Goal: Task Accomplishment & Management: Use online tool/utility

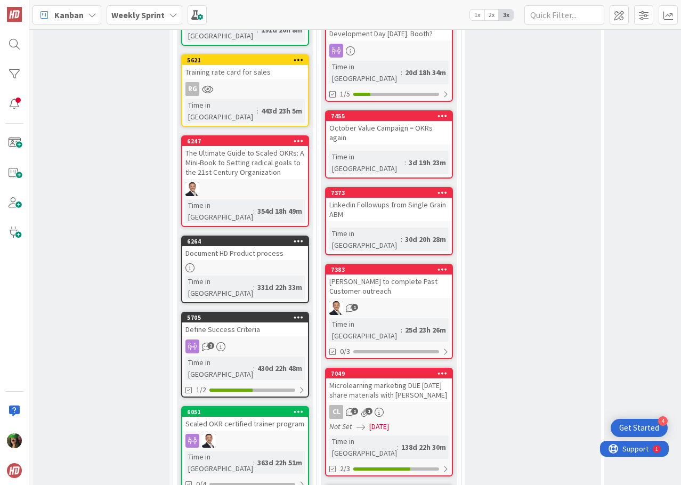
click at [118, 10] on b "Weekly Sprint" at bounding box center [137, 15] width 53 height 11
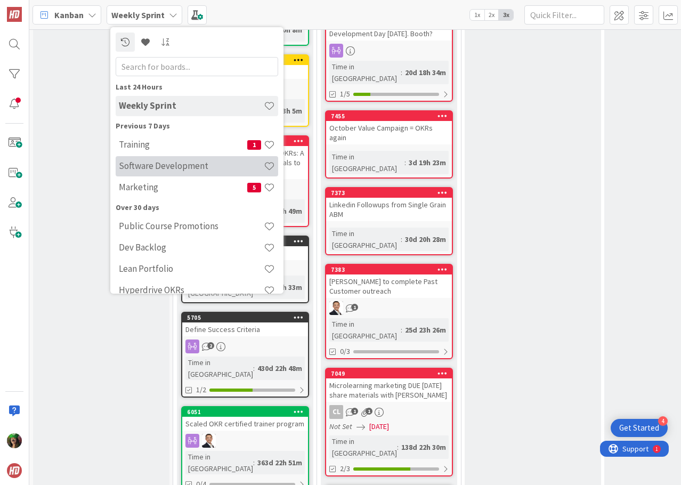
click at [192, 159] on div "Software Development" at bounding box center [197, 166] width 163 height 20
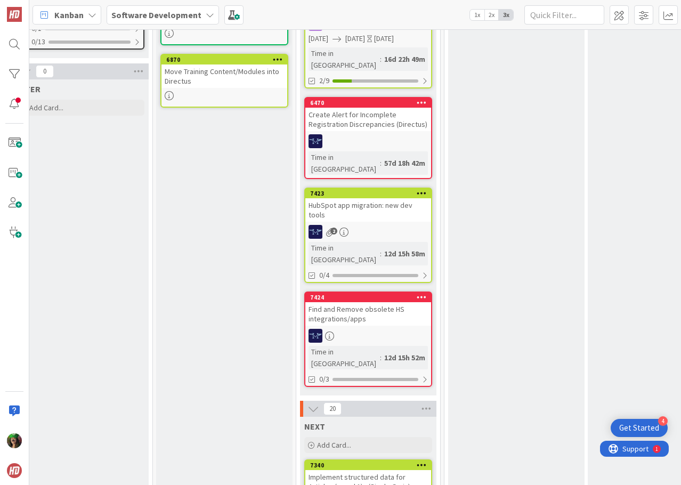
scroll to position [693, 304]
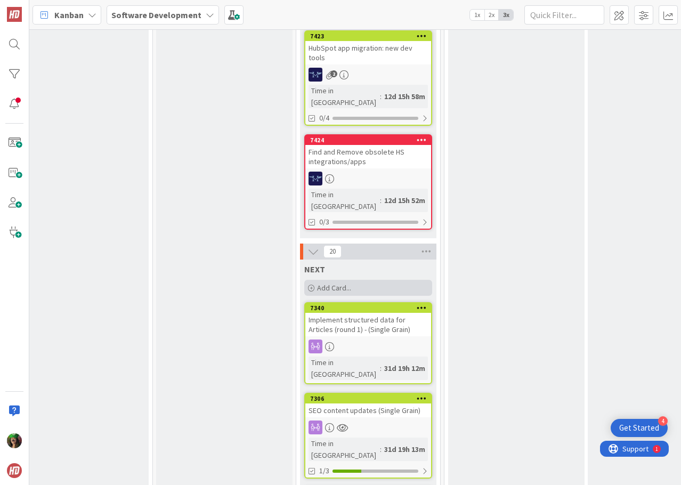
click at [351, 283] on span "Add Card..." at bounding box center [334, 288] width 34 height 10
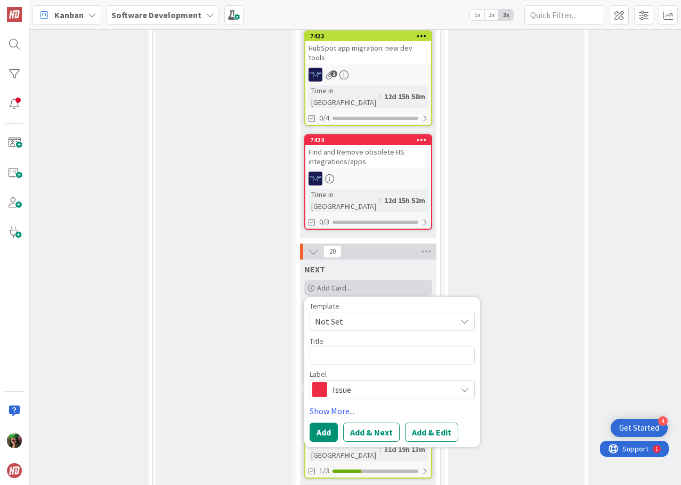
type textarea "x"
type textarea "C"
type textarea "x"
type textarea "C"
type textarea "x"
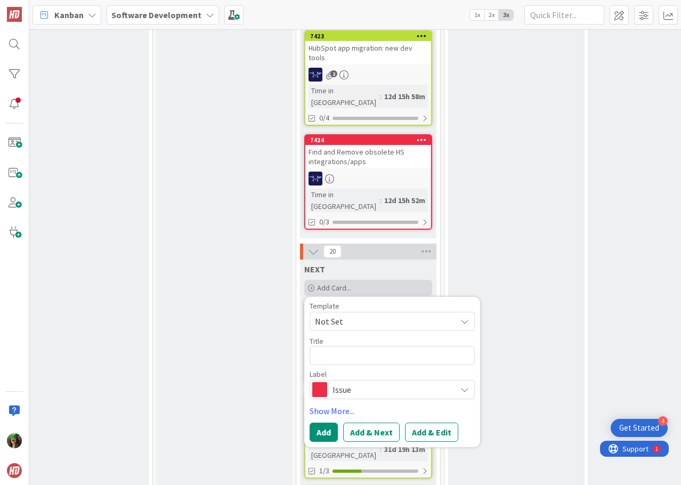
type textarea "A"
type textarea "x"
type textarea "Ad"
type textarea "x"
type textarea "Add"
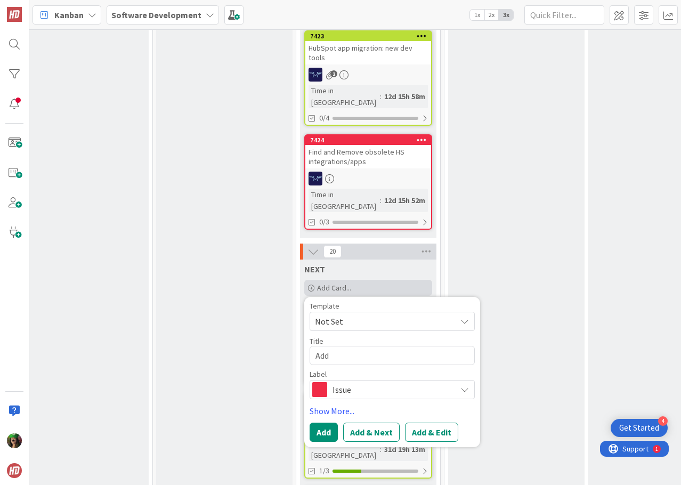
type textarea "x"
type textarea "Add"
type textarea "x"
type textarea "Add C"
type textarea "x"
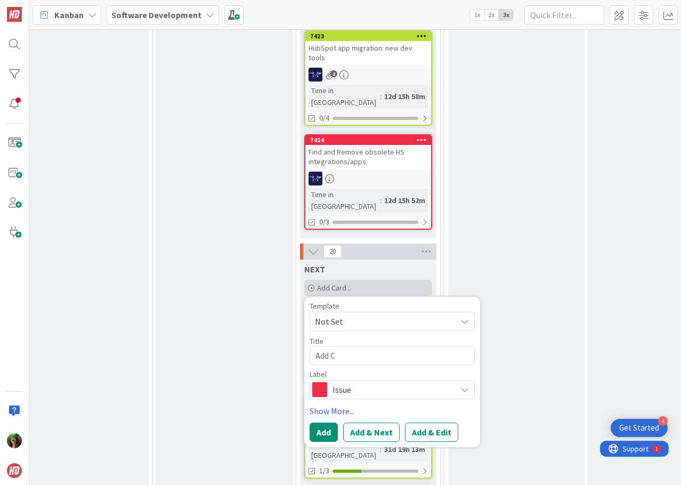
type textarea "Add Ca"
type textarea "x"
type textarea "Add Cap"
type textarea "x"
type textarea "Add Capt"
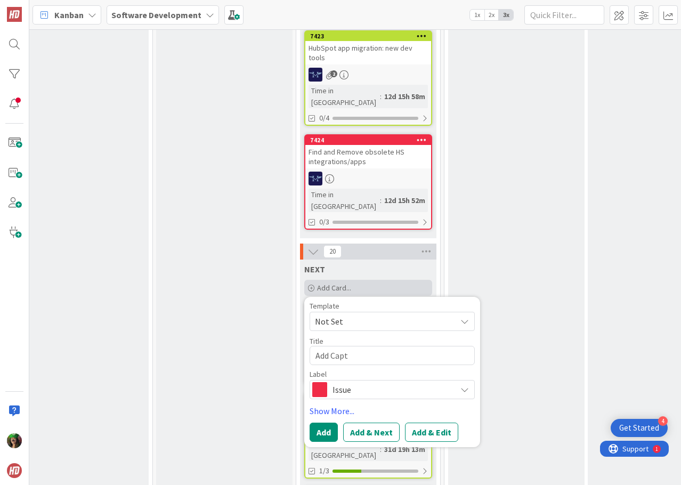
type textarea "x"
type textarea "Add Captc"
type textarea "x"
type textarea "Add Captch"
type textarea "x"
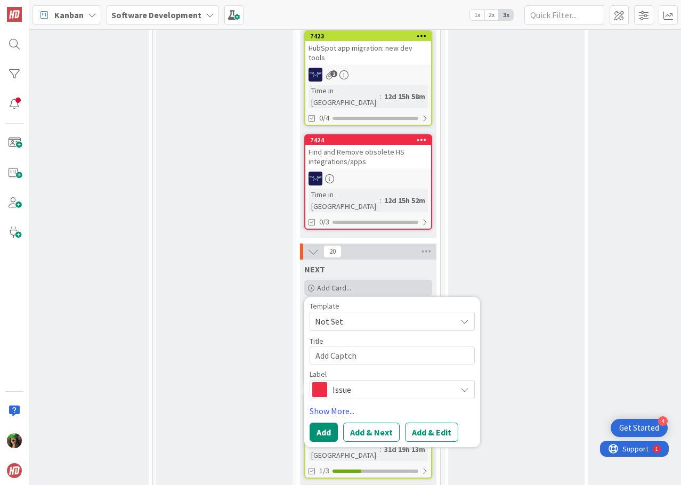
type textarea "Add Captcha"
type textarea "x"
type textarea "Add Captcha t"
type textarea "x"
type textarea "Add Captcha to"
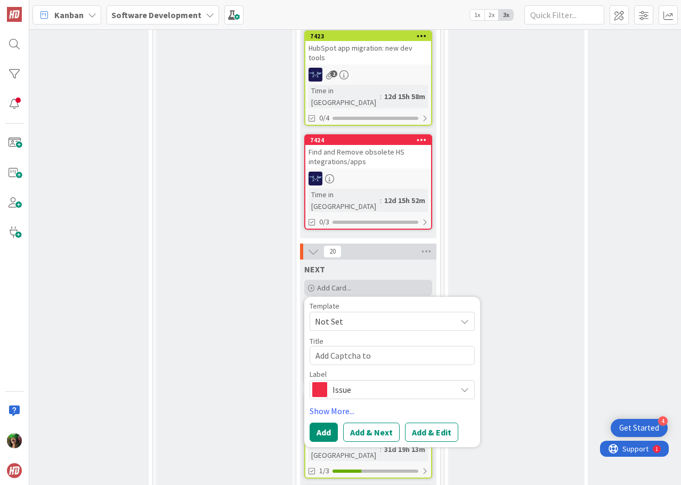
type textarea "x"
type textarea "Add Captcha to"
type textarea "x"
type textarea "Add Captcha to f"
type textarea "x"
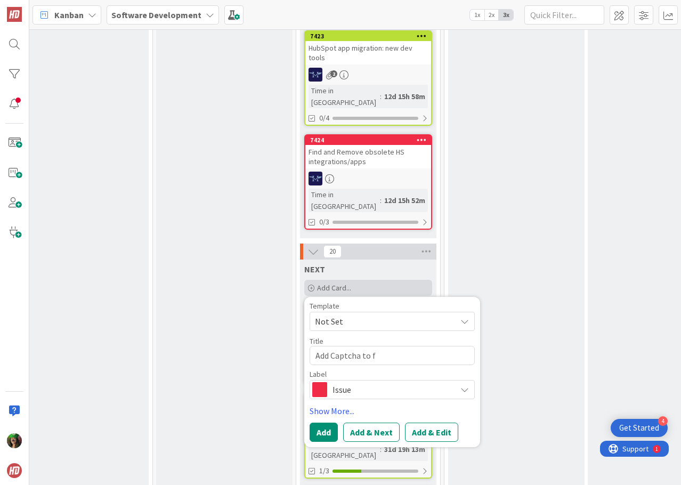
type textarea "Add Captcha to fo"
type textarea "x"
type textarea "Add Captcha to for"
type textarea "x"
type textarea "Add Captcha to form"
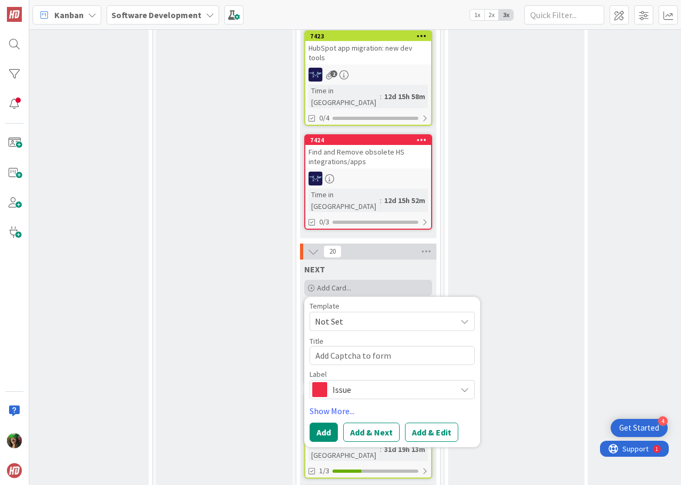
type textarea "x"
type textarea "Add Captcha to forms"
click at [316, 423] on button "Add" at bounding box center [324, 432] width 28 height 19
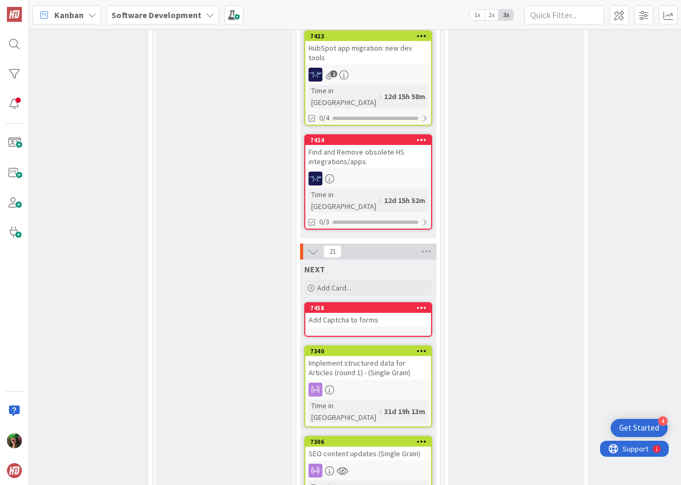
click at [160, 12] on b "Software Development" at bounding box center [156, 15] width 90 height 11
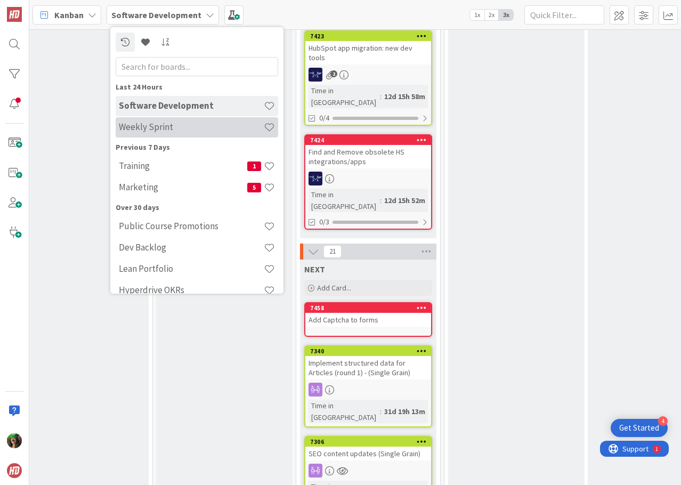
click at [185, 126] on h4 "Weekly Sprint" at bounding box center [191, 127] width 145 height 11
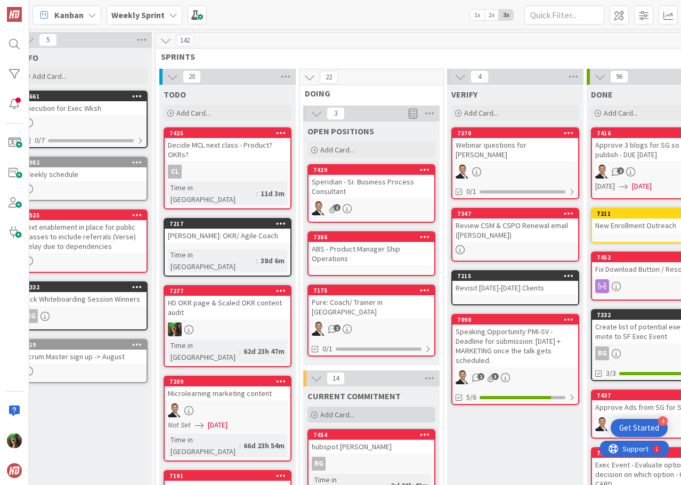
scroll to position [53, 18]
